Goal: Information Seeking & Learning: Learn about a topic

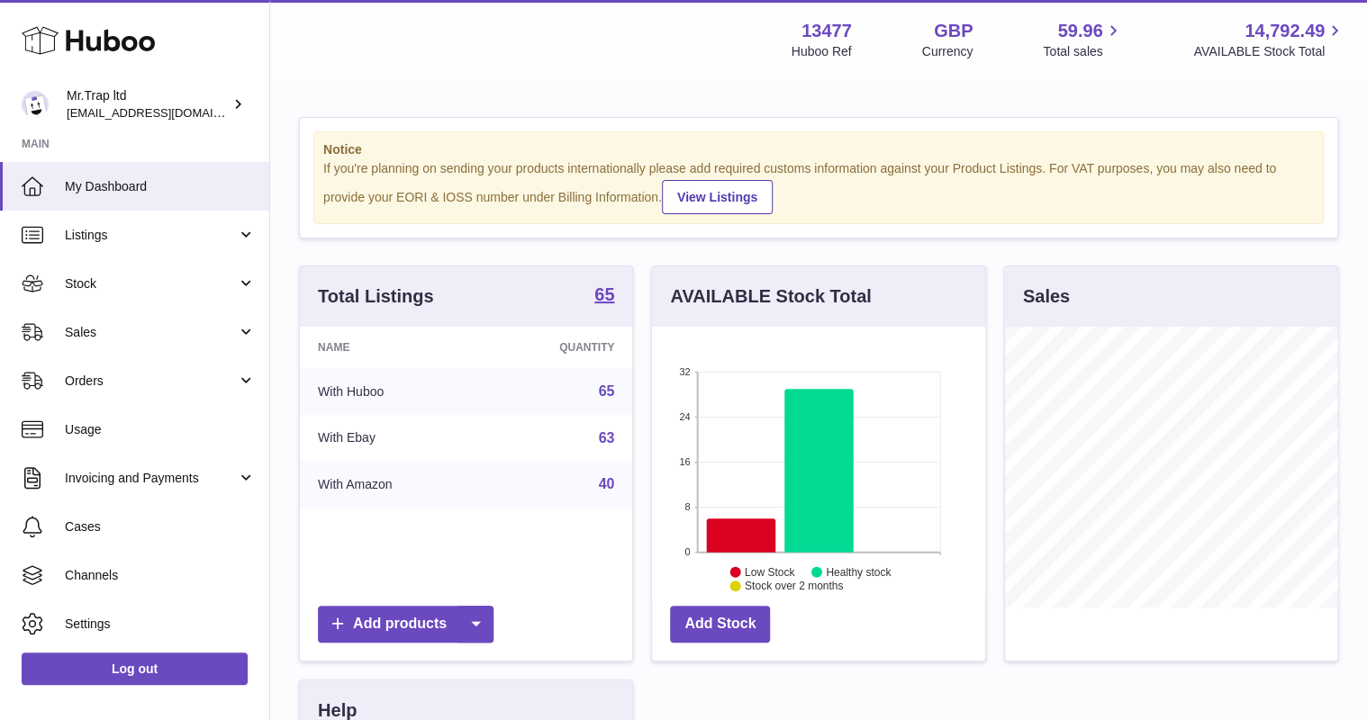
scroll to position [281, 332]
click at [108, 328] on span "Sales" at bounding box center [151, 332] width 172 height 17
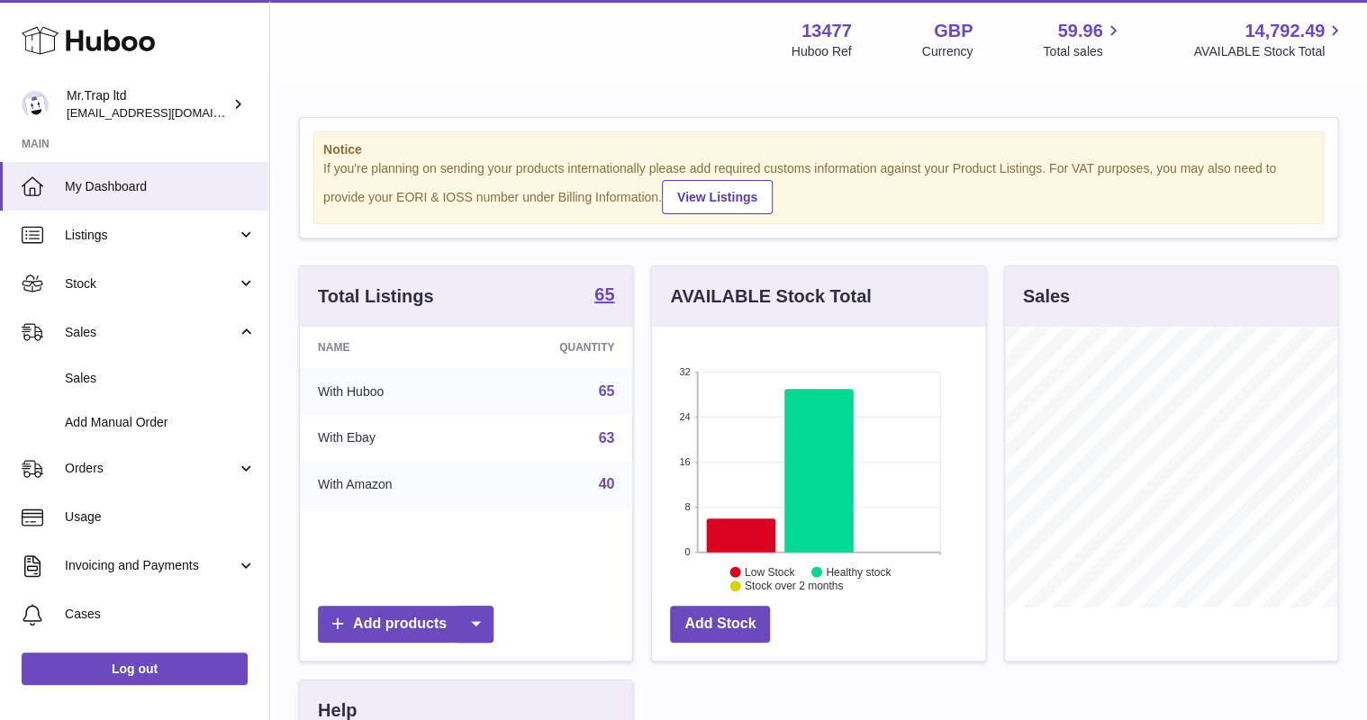
click at [139, 377] on span "Sales" at bounding box center [160, 378] width 191 height 17
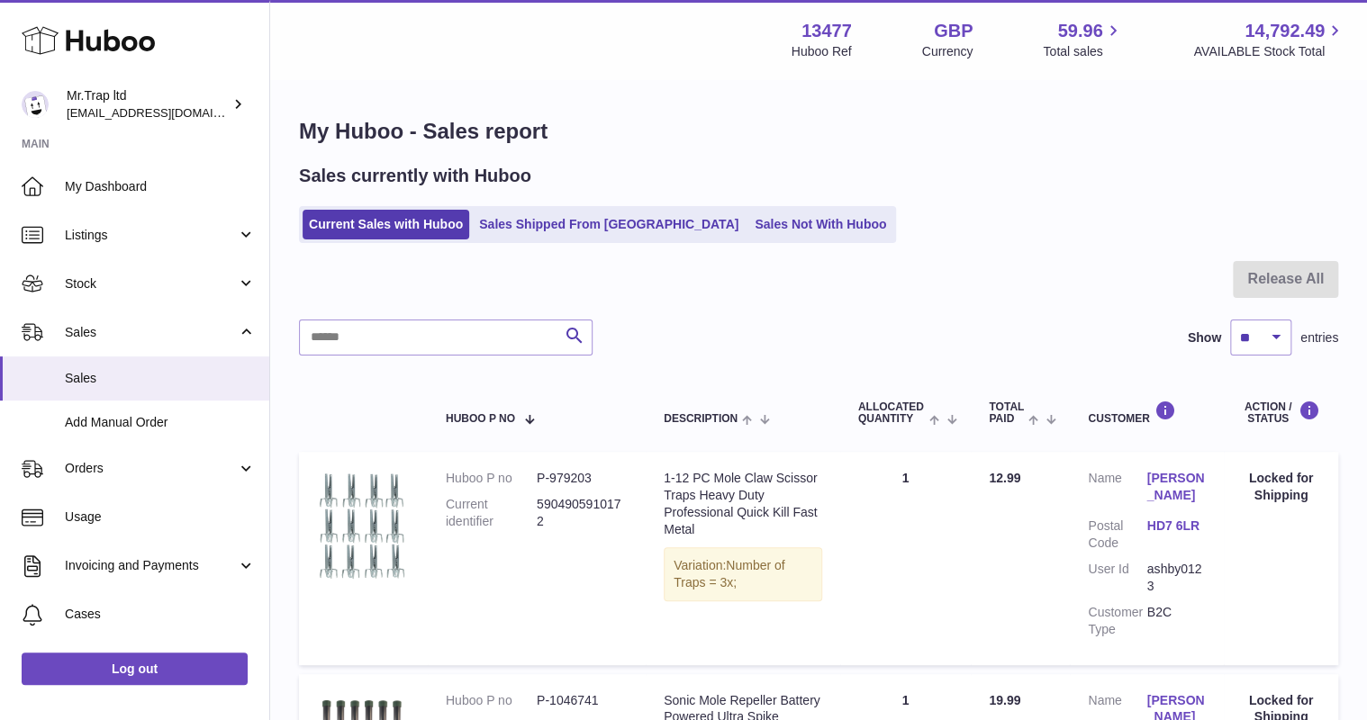
click at [748, 232] on link "Sales Not With Huboo" at bounding box center [820, 225] width 144 height 30
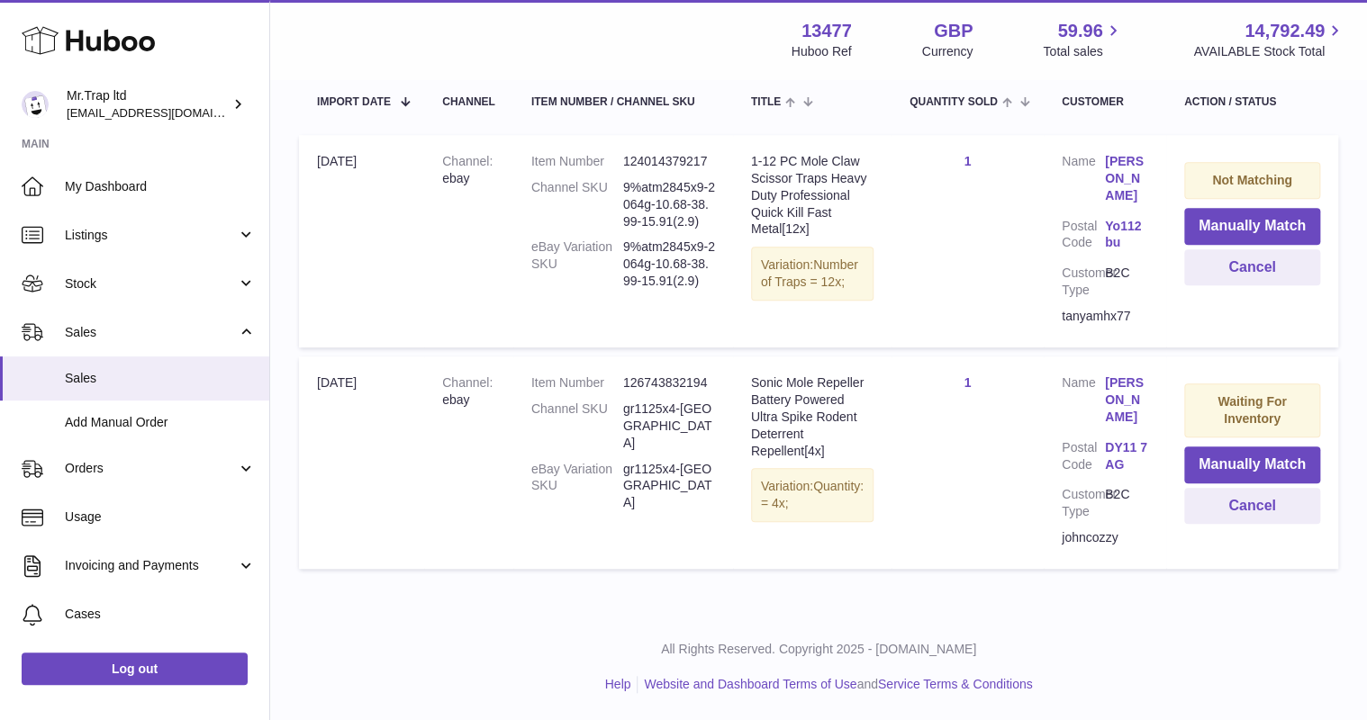
scroll to position [474, 0]
